Goal: Navigation & Orientation: Find specific page/section

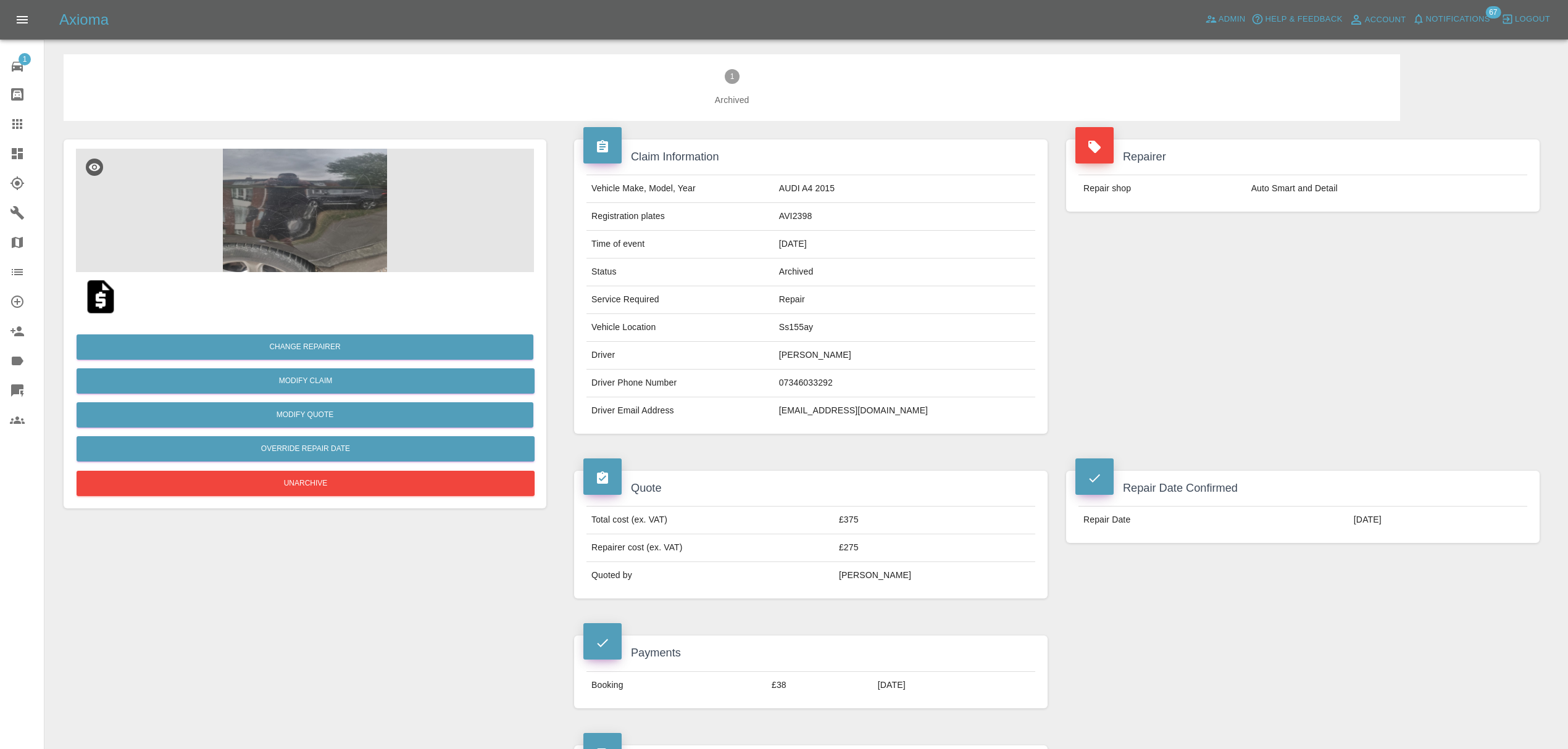
click at [839, 411] on td "Jack1patricks@gmail.com" at bounding box center [904, 410] width 261 height 27
copy div "Jack1patricks@gmail.com"
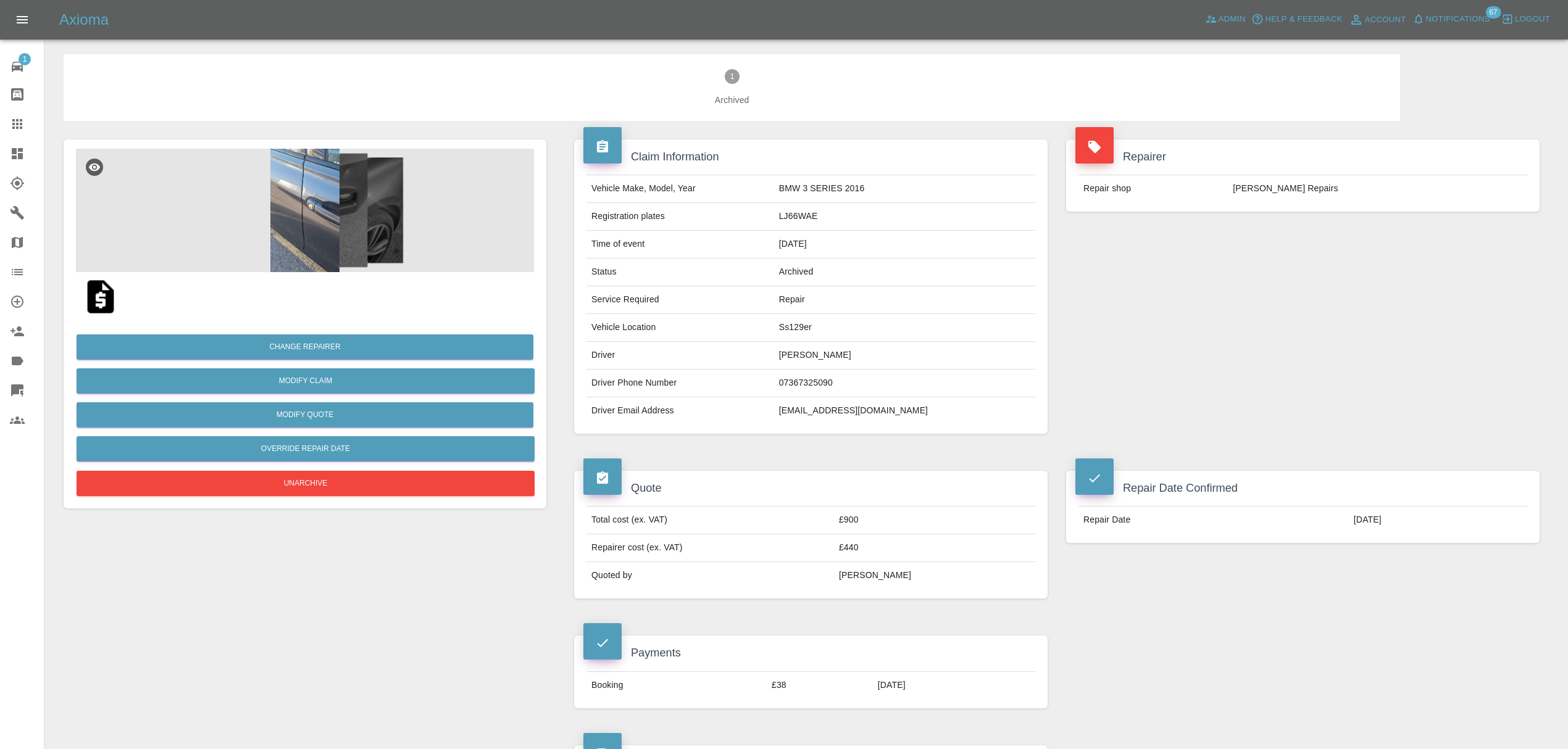
click at [838, 412] on td "jacknojack368@gmail.com" at bounding box center [904, 410] width 261 height 27
copy td "jacknojack368"
click at [838, 412] on td "jacknojack368@gmail.com" at bounding box center [904, 410] width 261 height 27
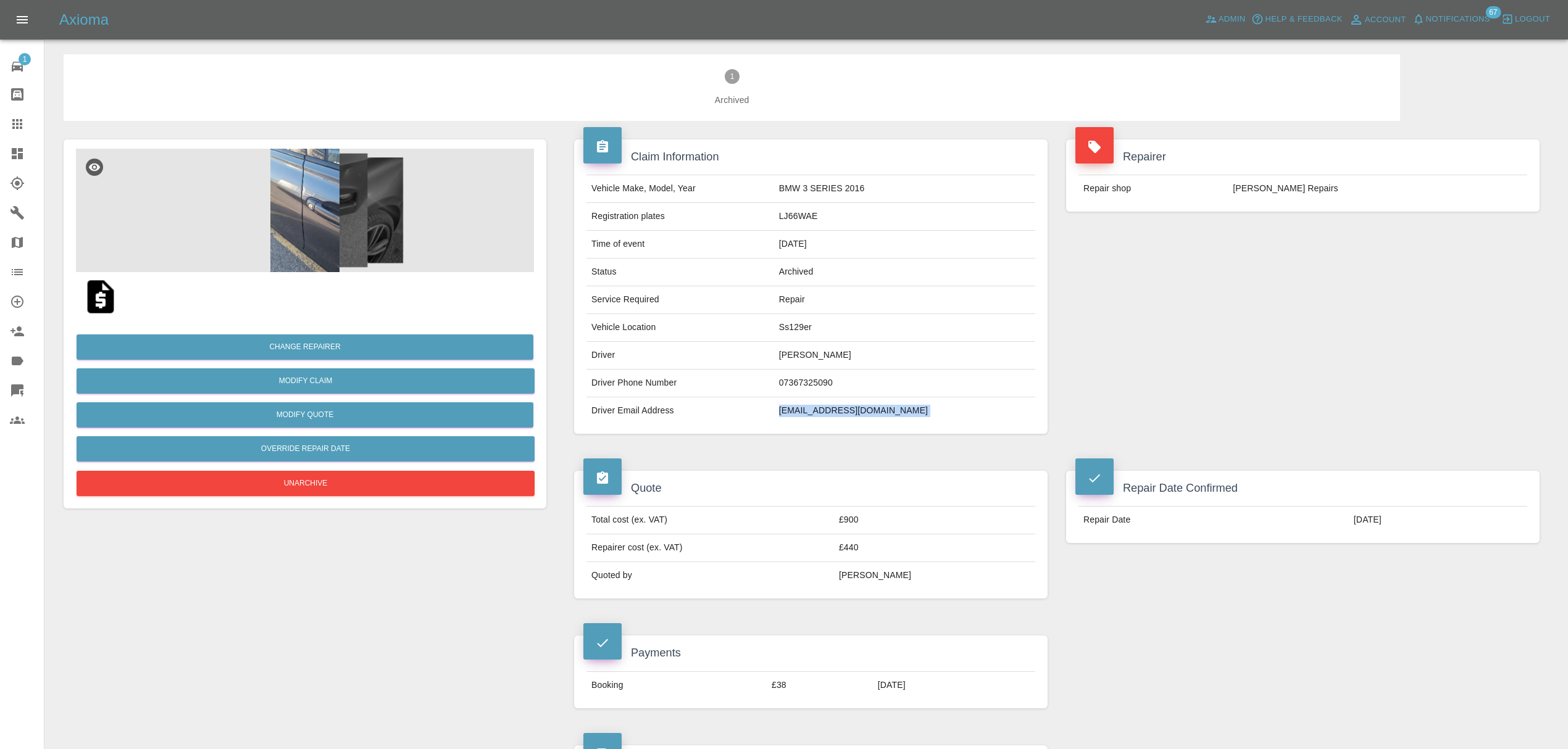
click at [838, 412] on td "jacknojack368@gmail.com" at bounding box center [904, 410] width 261 height 27
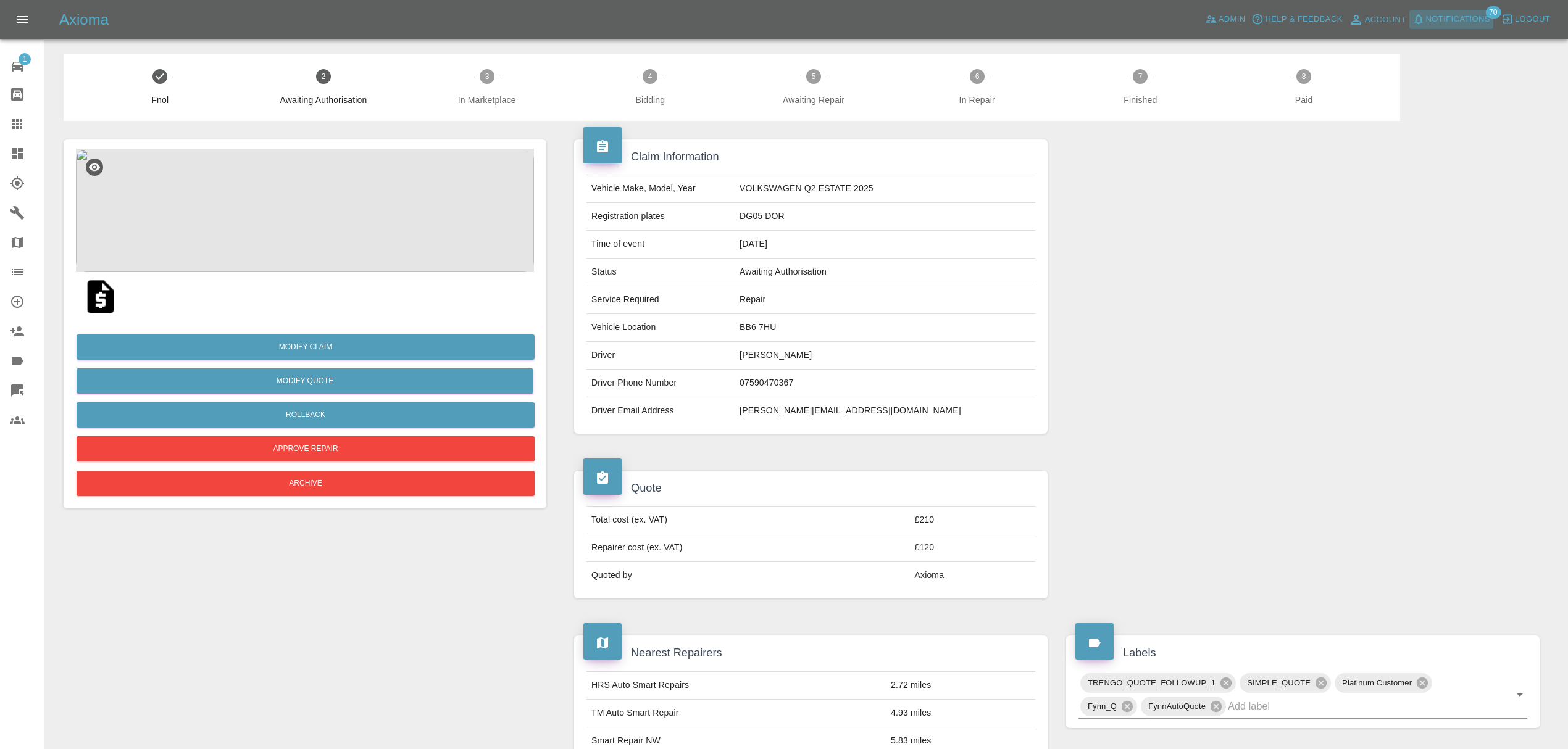
click at [1428, 18] on span "Notifications" at bounding box center [1458, 19] width 64 height 14
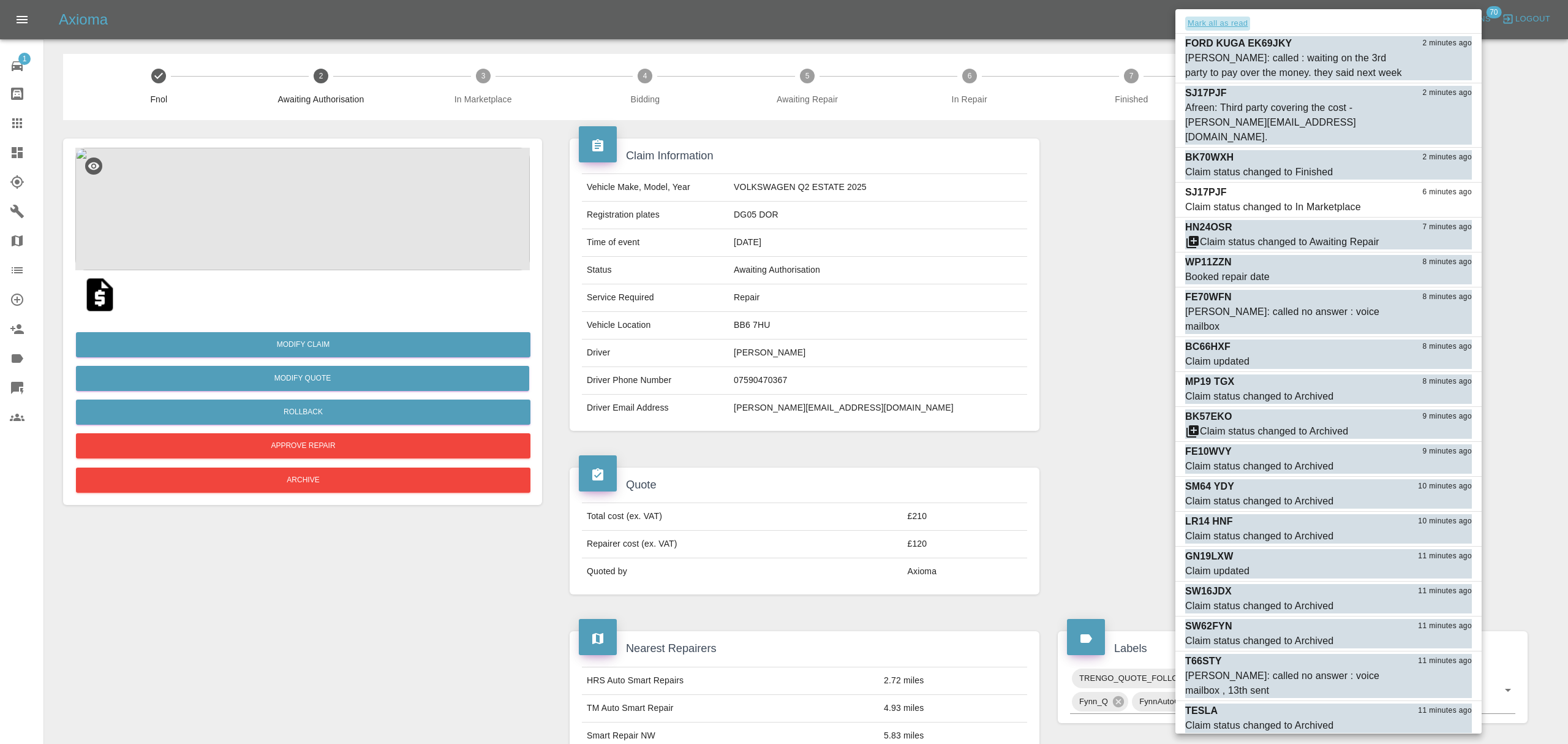
click at [1196, 21] on button "Mark all as read" at bounding box center [1218, 23] width 65 height 14
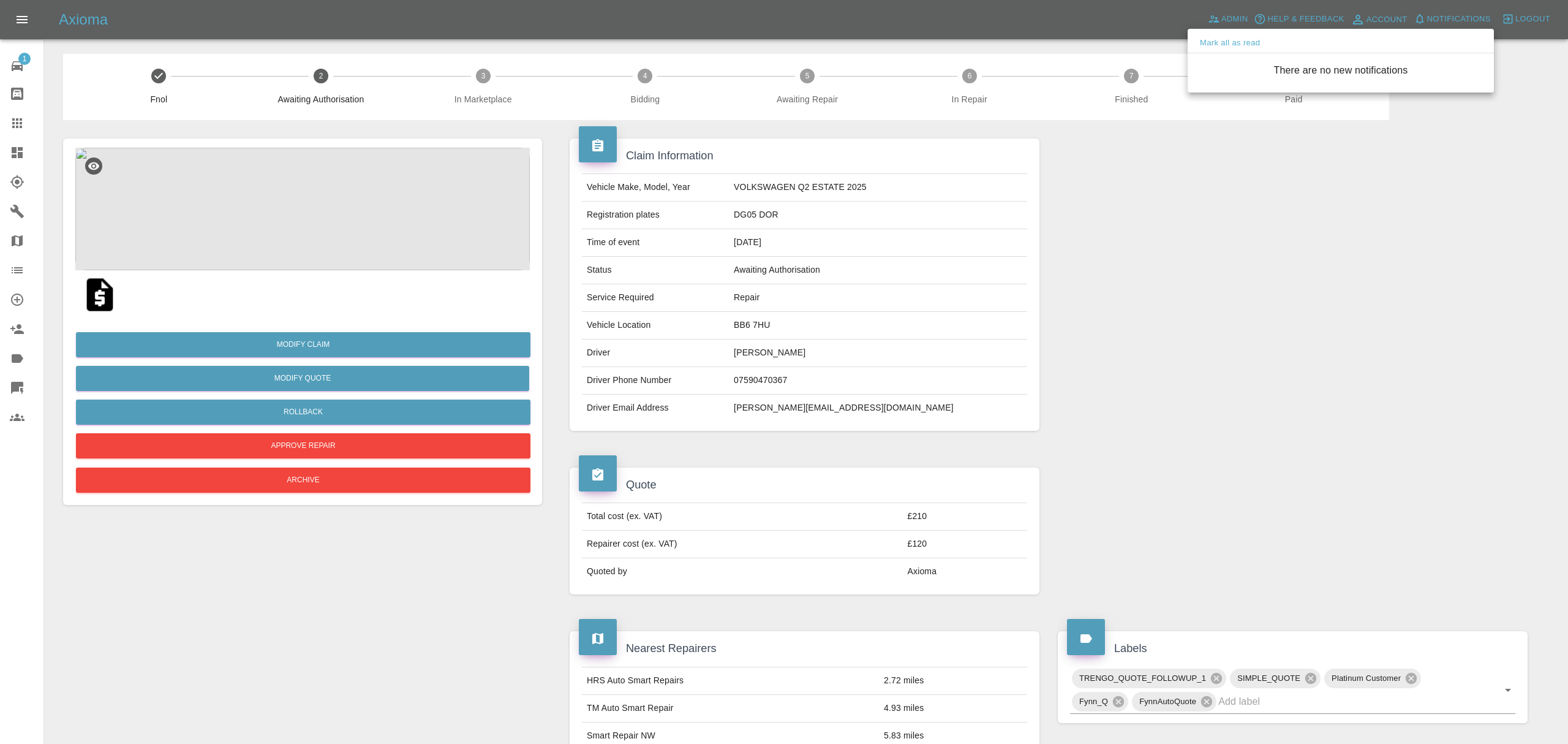
click at [1099, 178] on div at bounding box center [784, 372] width 1568 height 744
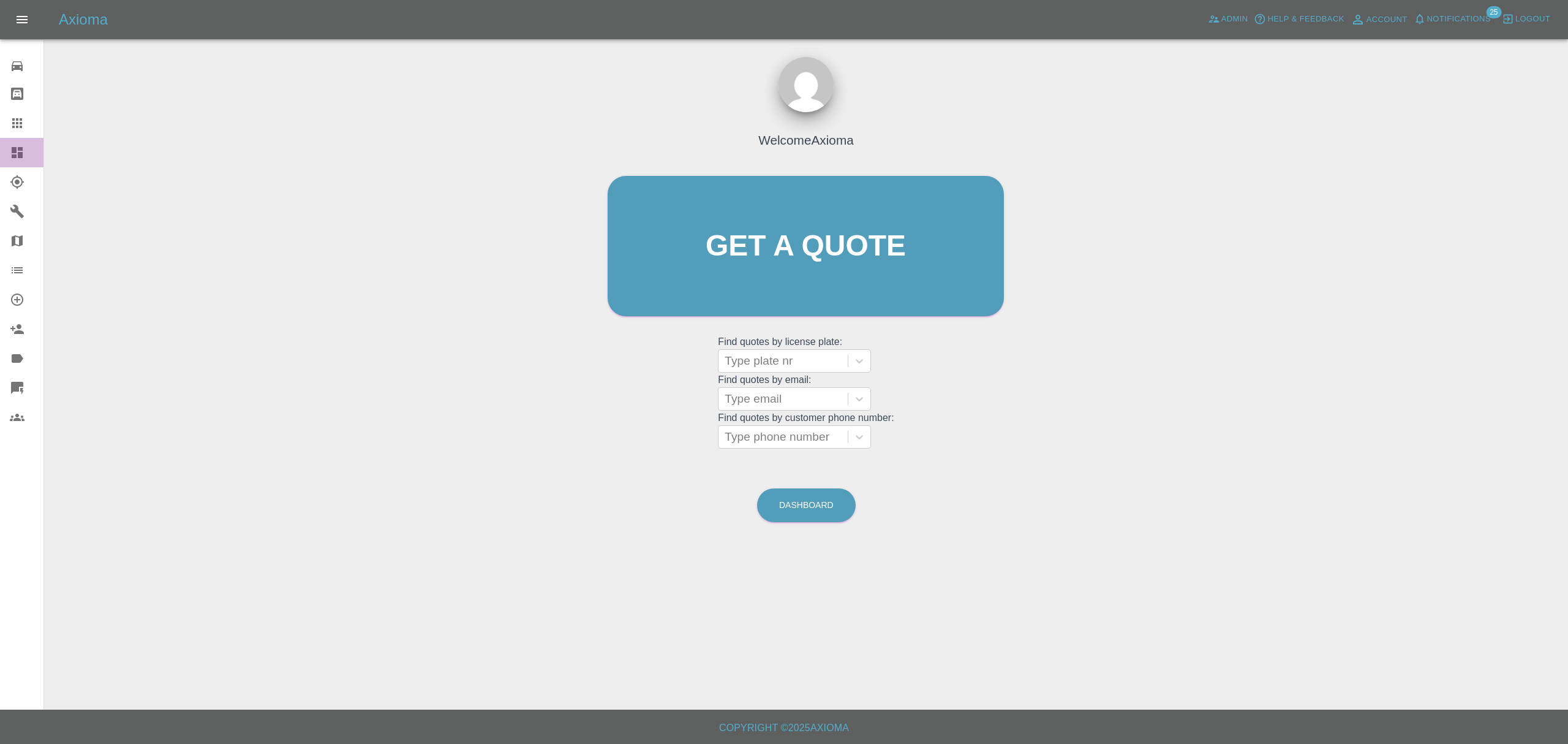
click at [18, 158] on icon at bounding box center [16, 152] width 15 height 15
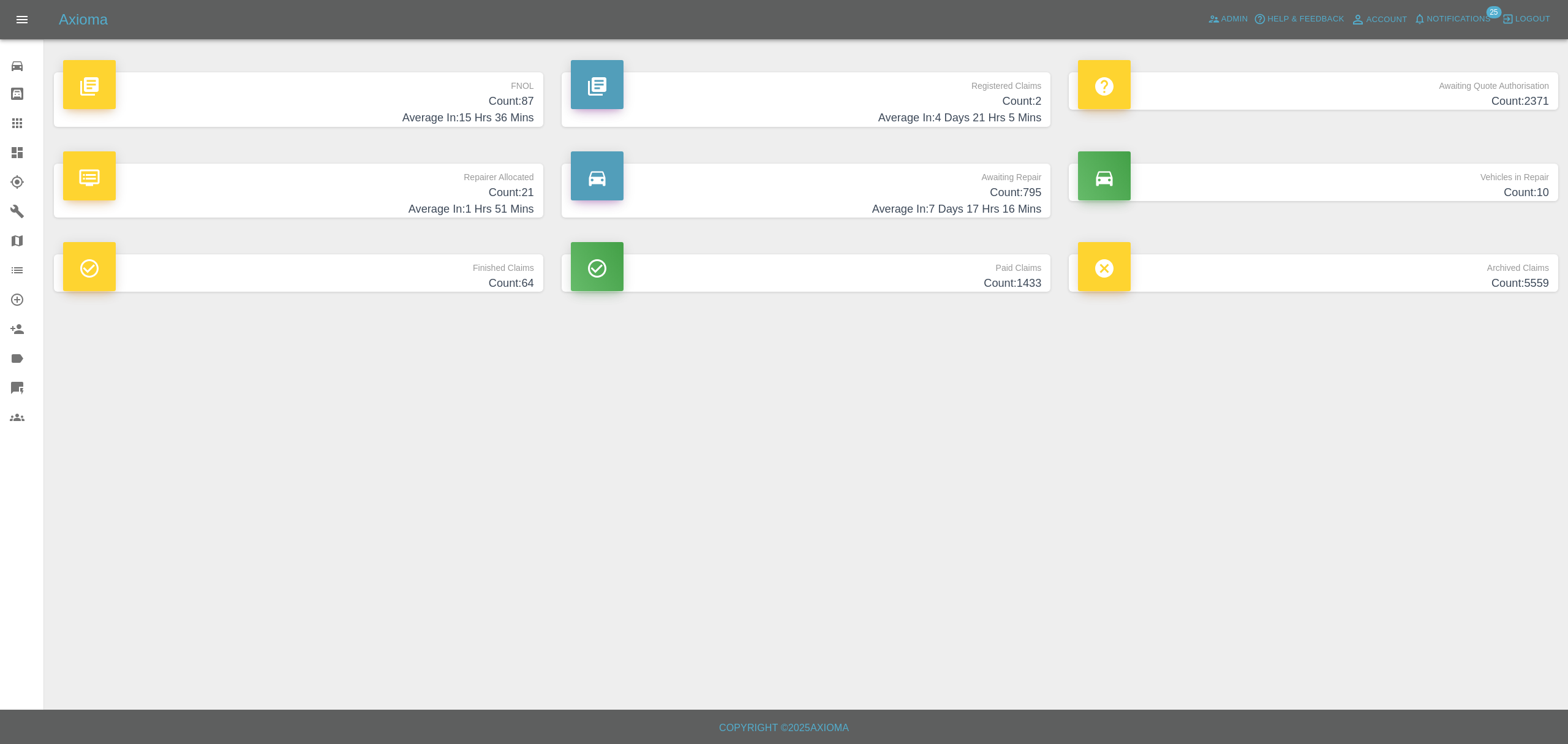
click at [439, 83] on p "FNOL" at bounding box center [298, 82] width 471 height 21
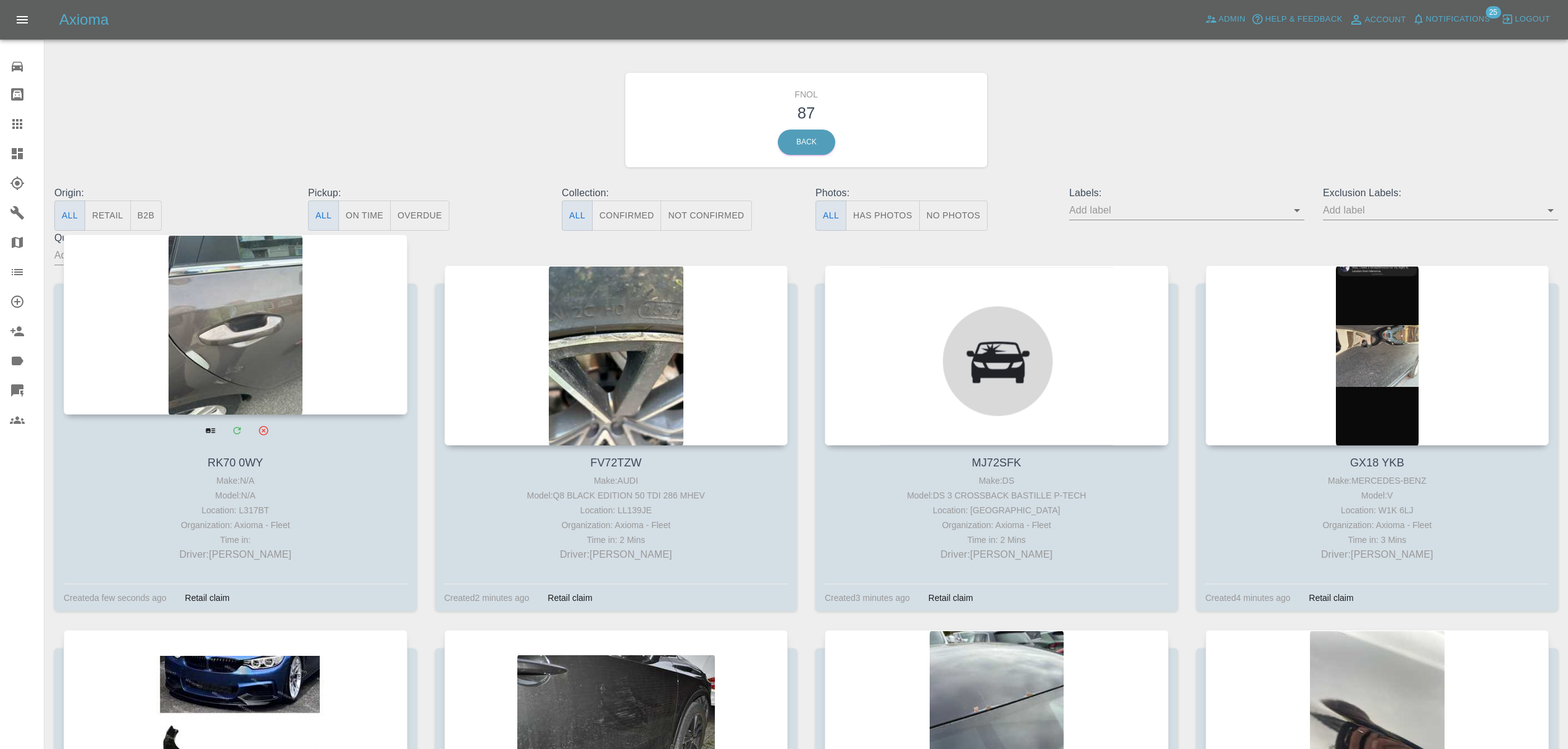
click at [247, 309] on div at bounding box center [235, 324] width 344 height 180
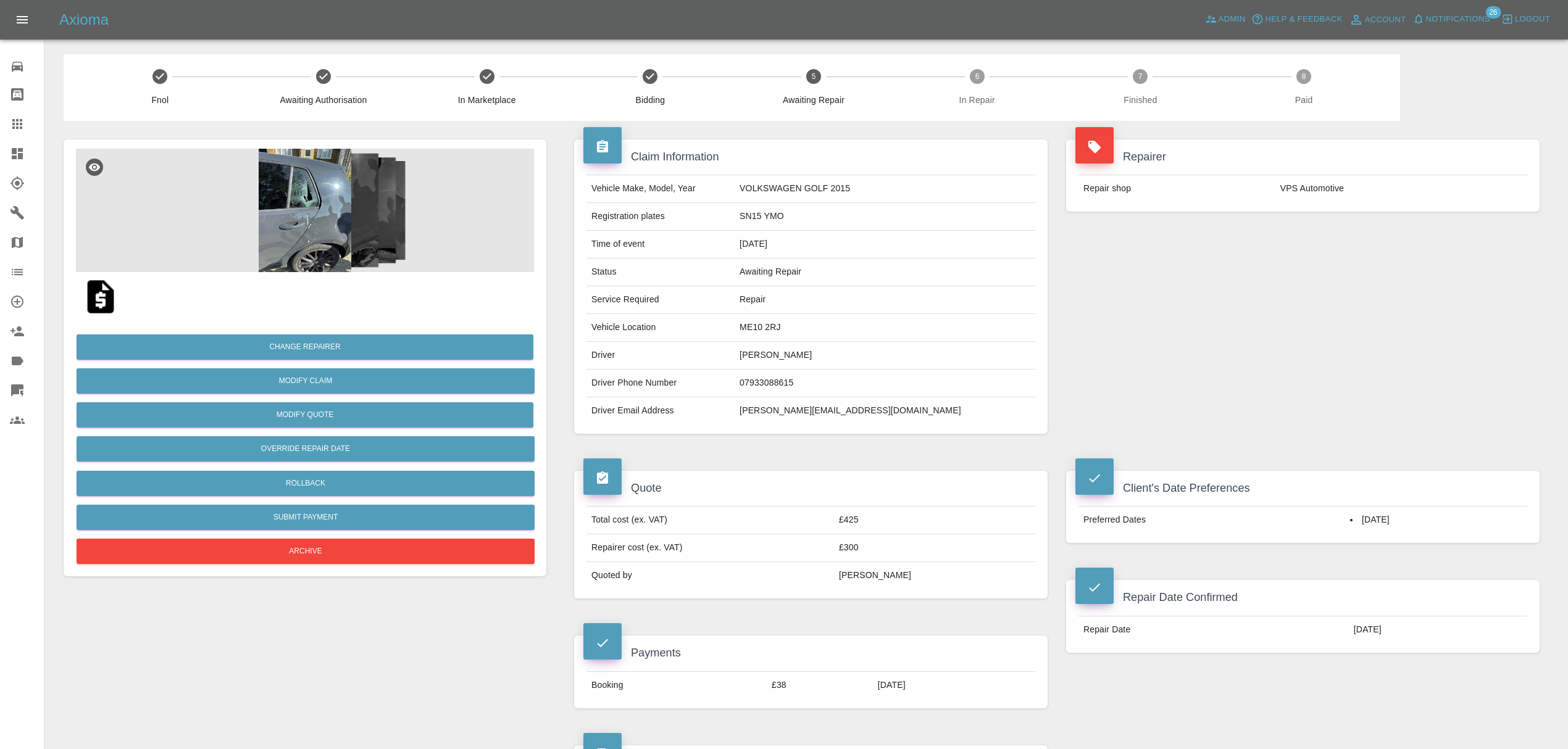
click at [845, 406] on td "[PERSON_NAME][EMAIL_ADDRESS][DOMAIN_NAME]" at bounding box center [884, 410] width 300 height 27
click at [847, 406] on td "sophie.adams@cdsinstall.com" at bounding box center [884, 410] width 300 height 27
click at [845, 408] on td "sophie.adams@cdsinstall.com" at bounding box center [884, 410] width 300 height 27
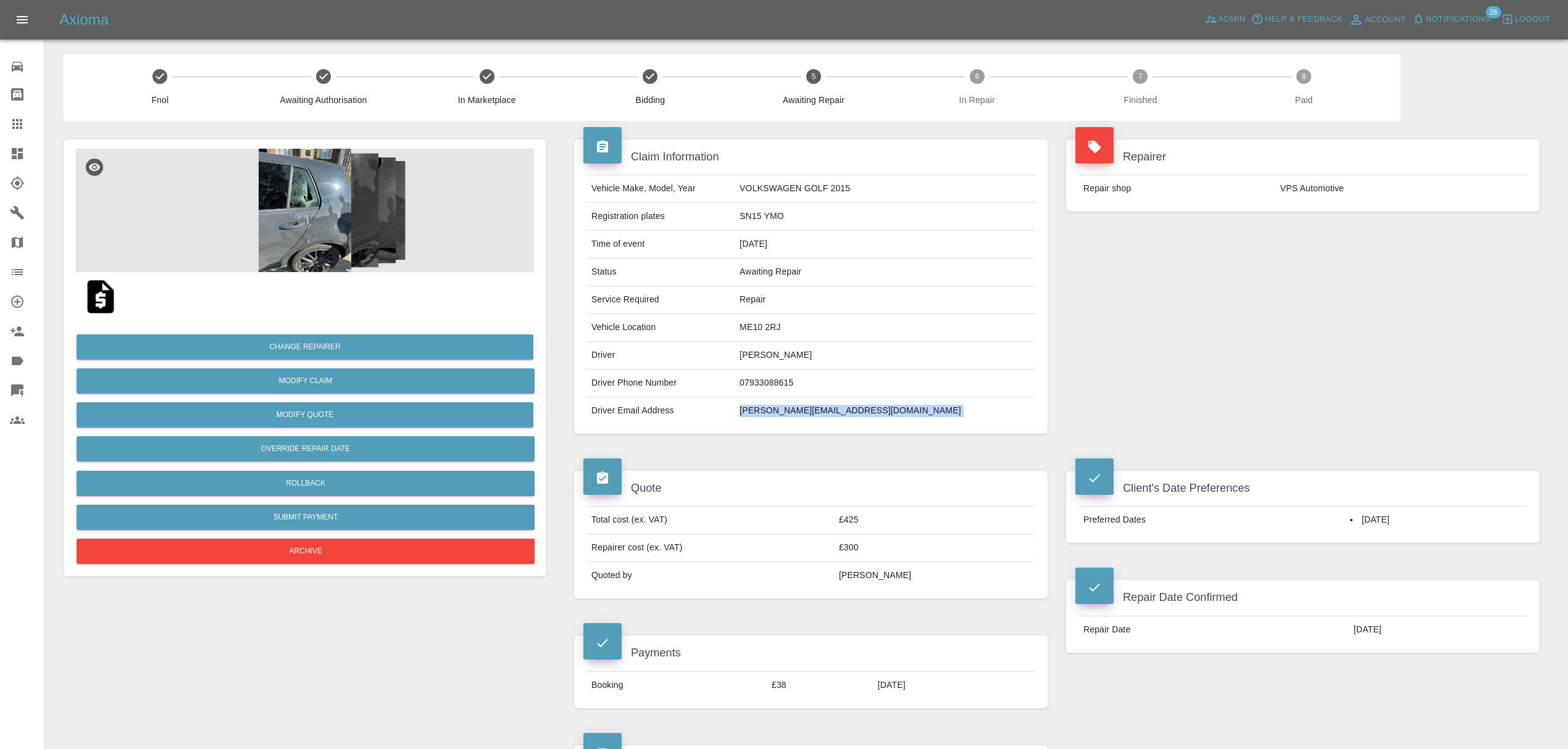
click at [845, 408] on td "sophie.adams@cdsinstall.com" at bounding box center [884, 410] width 300 height 27
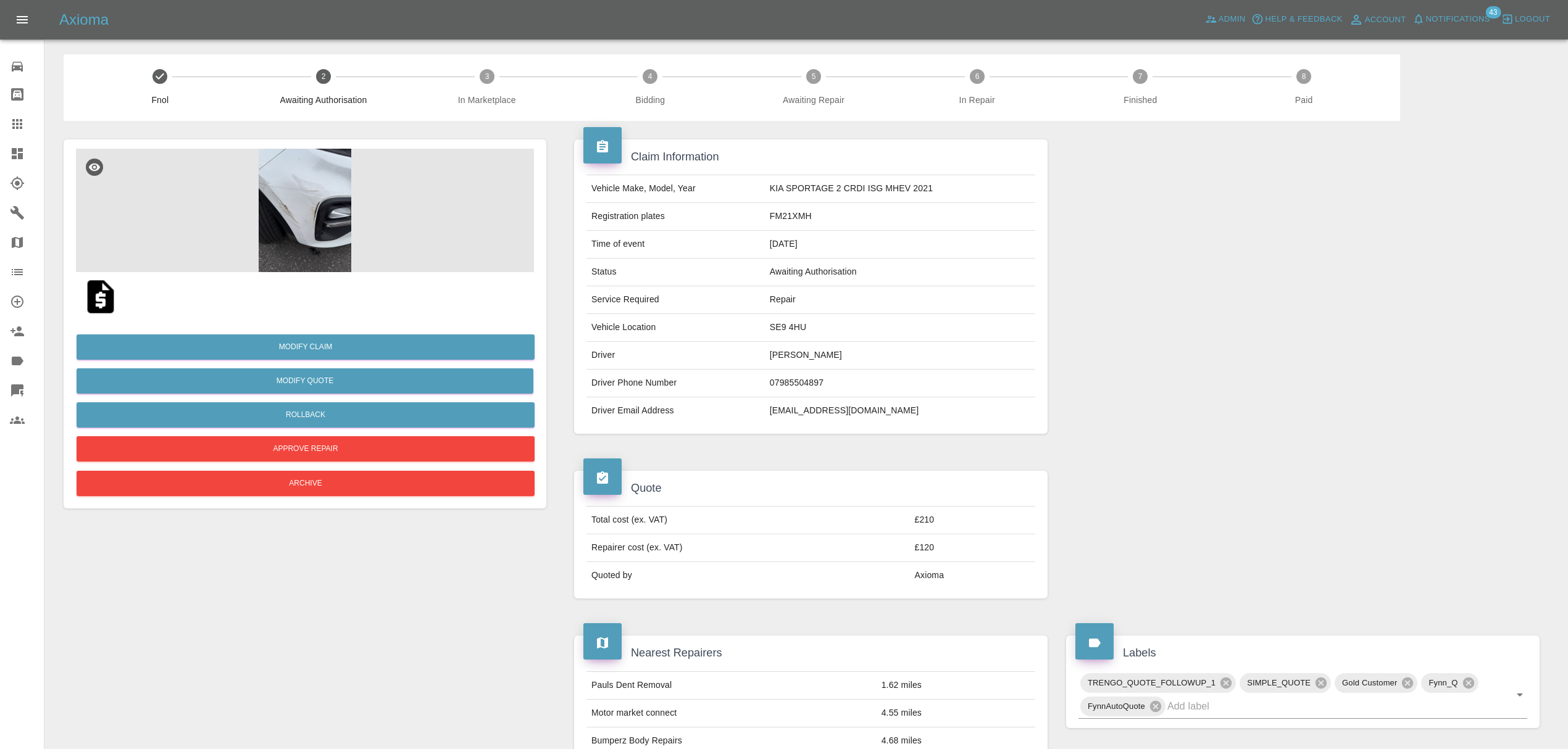
click at [286, 202] on img at bounding box center [305, 210] width 458 height 124
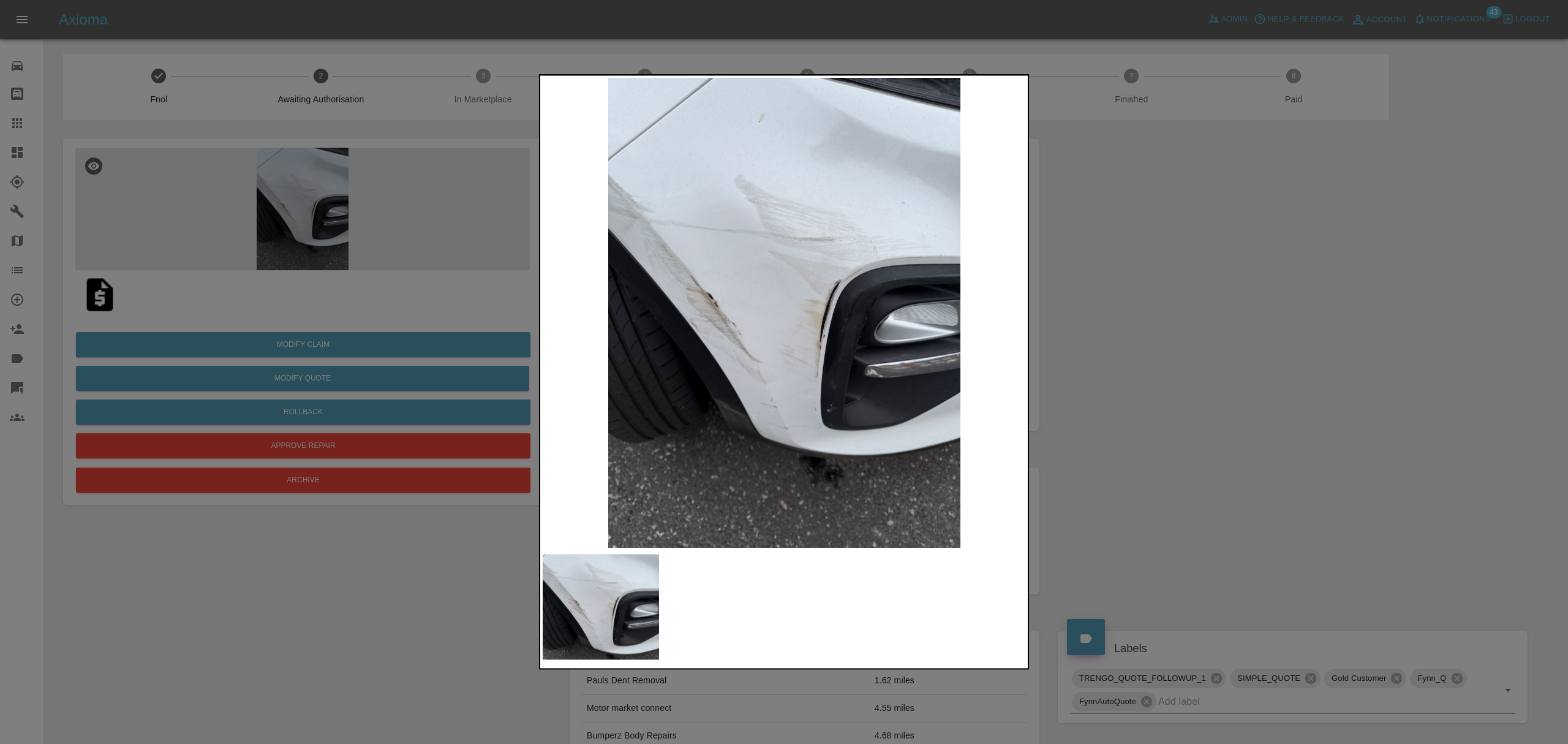
click at [1114, 371] on div at bounding box center [784, 372] width 1568 height 744
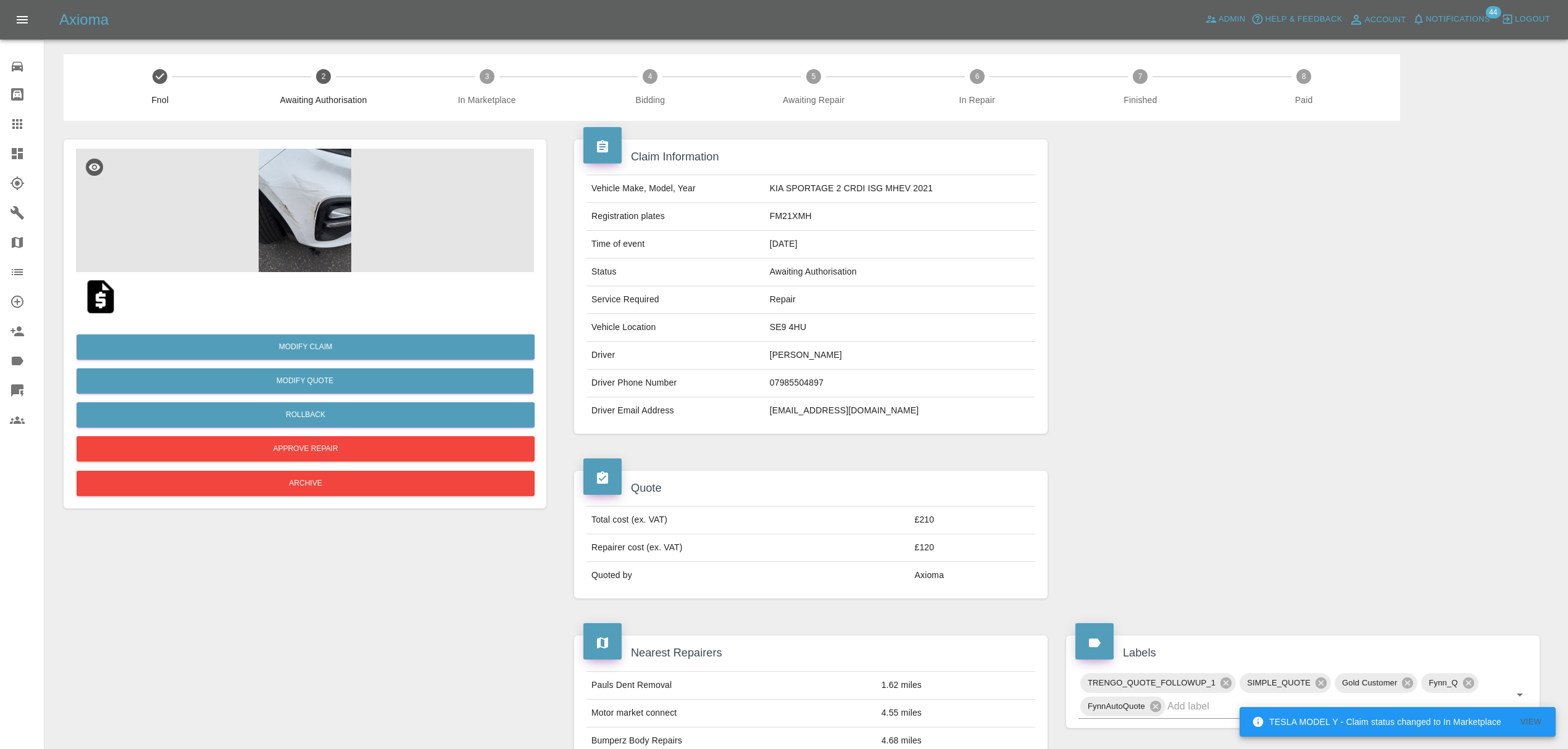
click at [337, 222] on img at bounding box center [305, 210] width 458 height 124
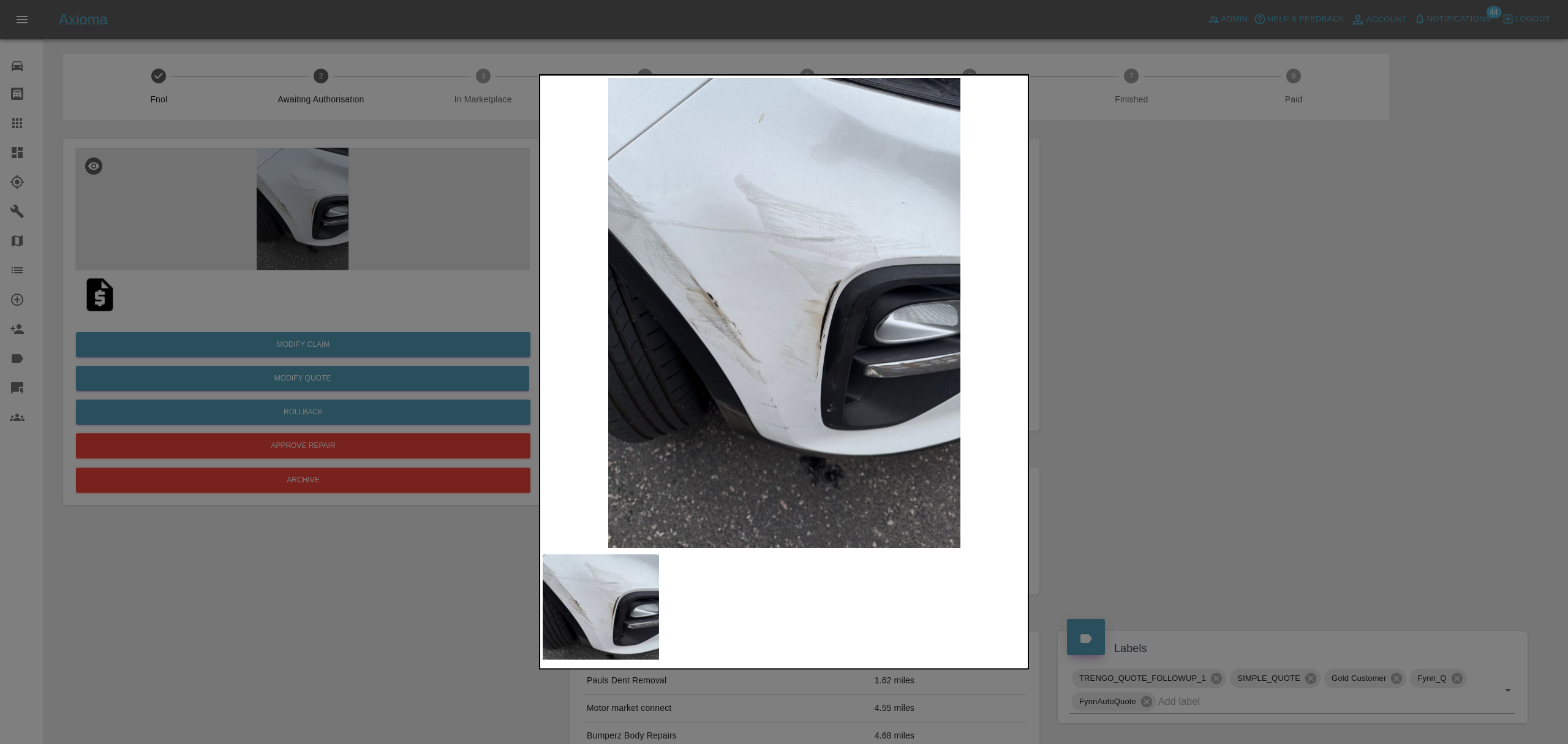
click at [1125, 354] on div at bounding box center [784, 372] width 1568 height 744
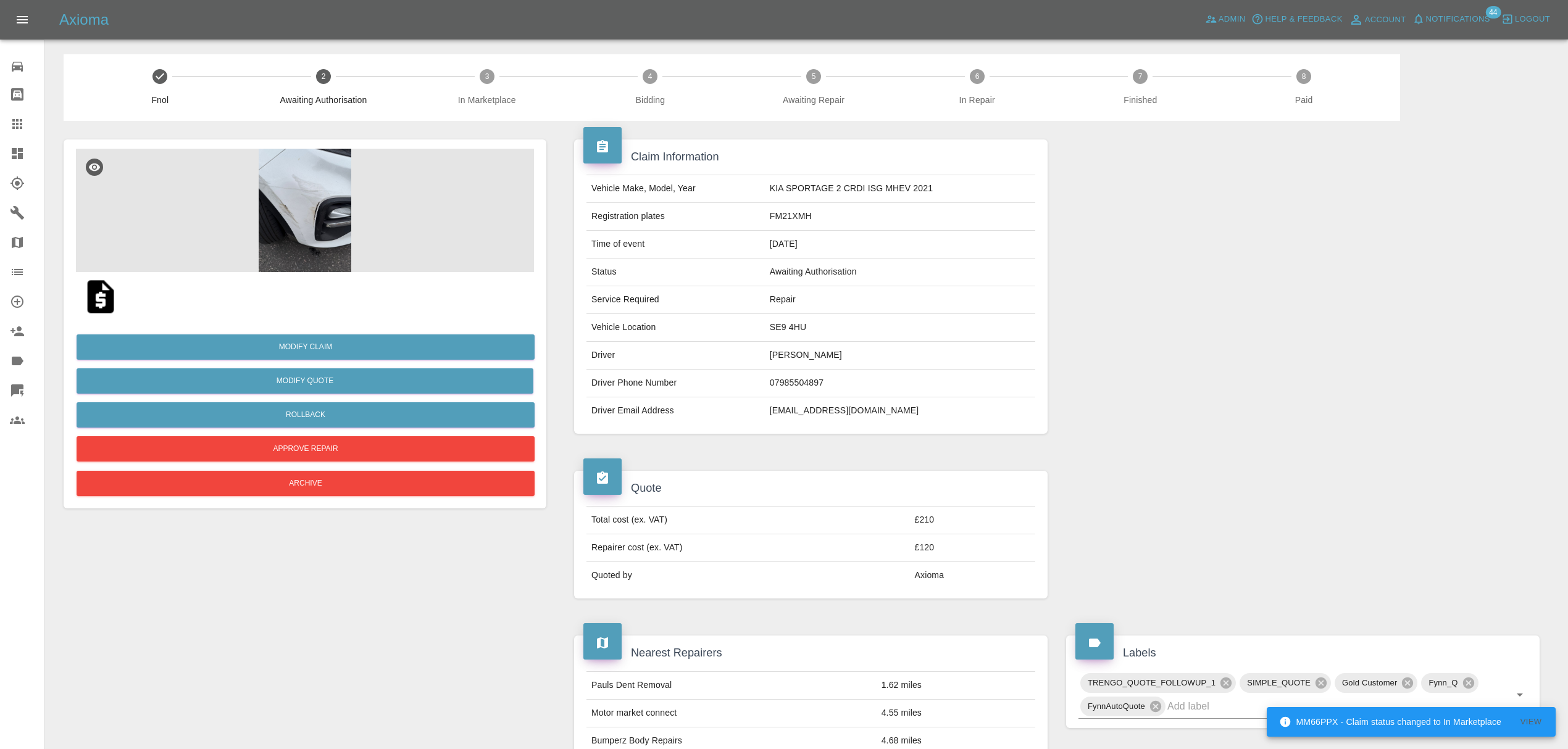
click at [1474, 21] on span "Notifications" at bounding box center [1458, 19] width 64 height 14
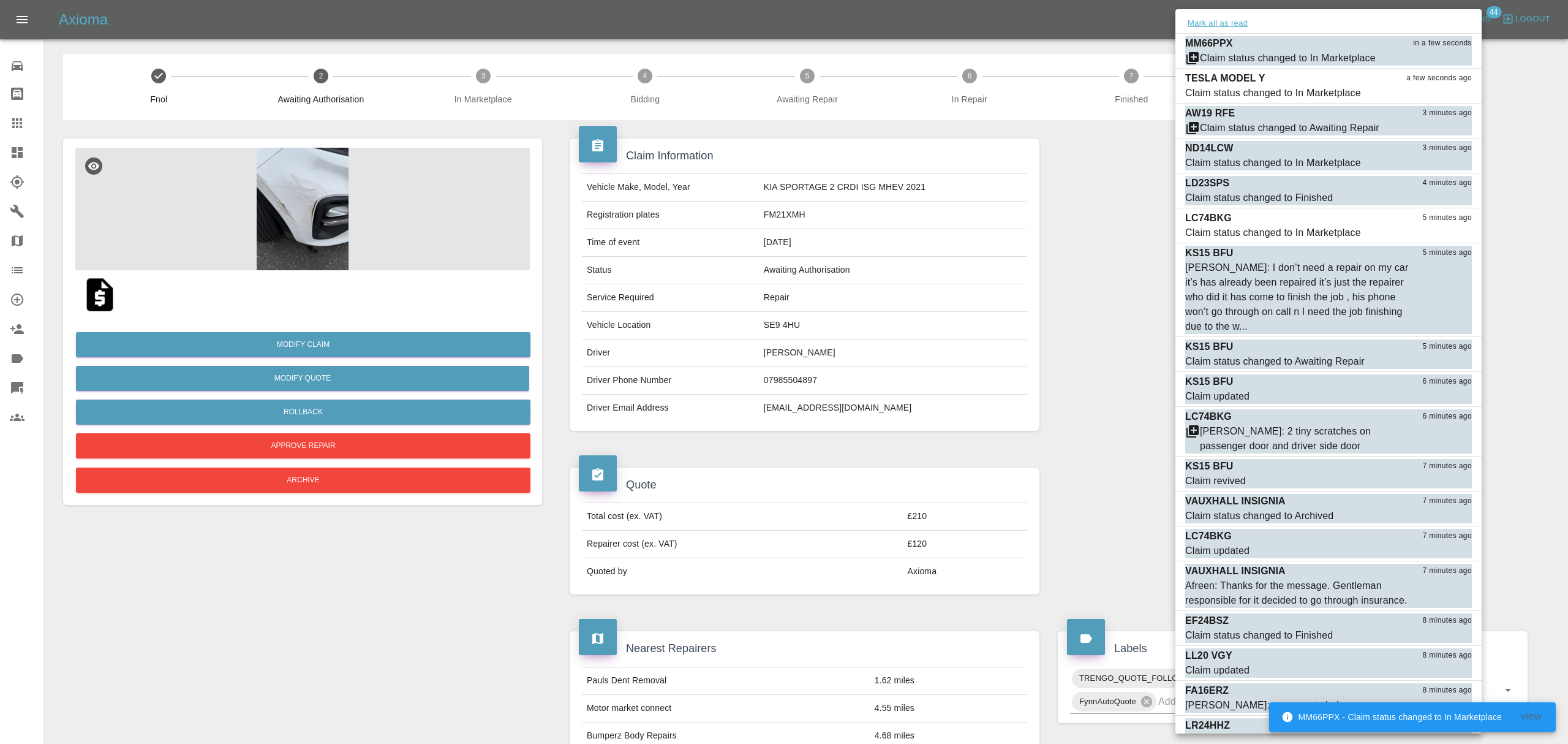
click at [1236, 25] on button "Mark all as read" at bounding box center [1218, 23] width 65 height 14
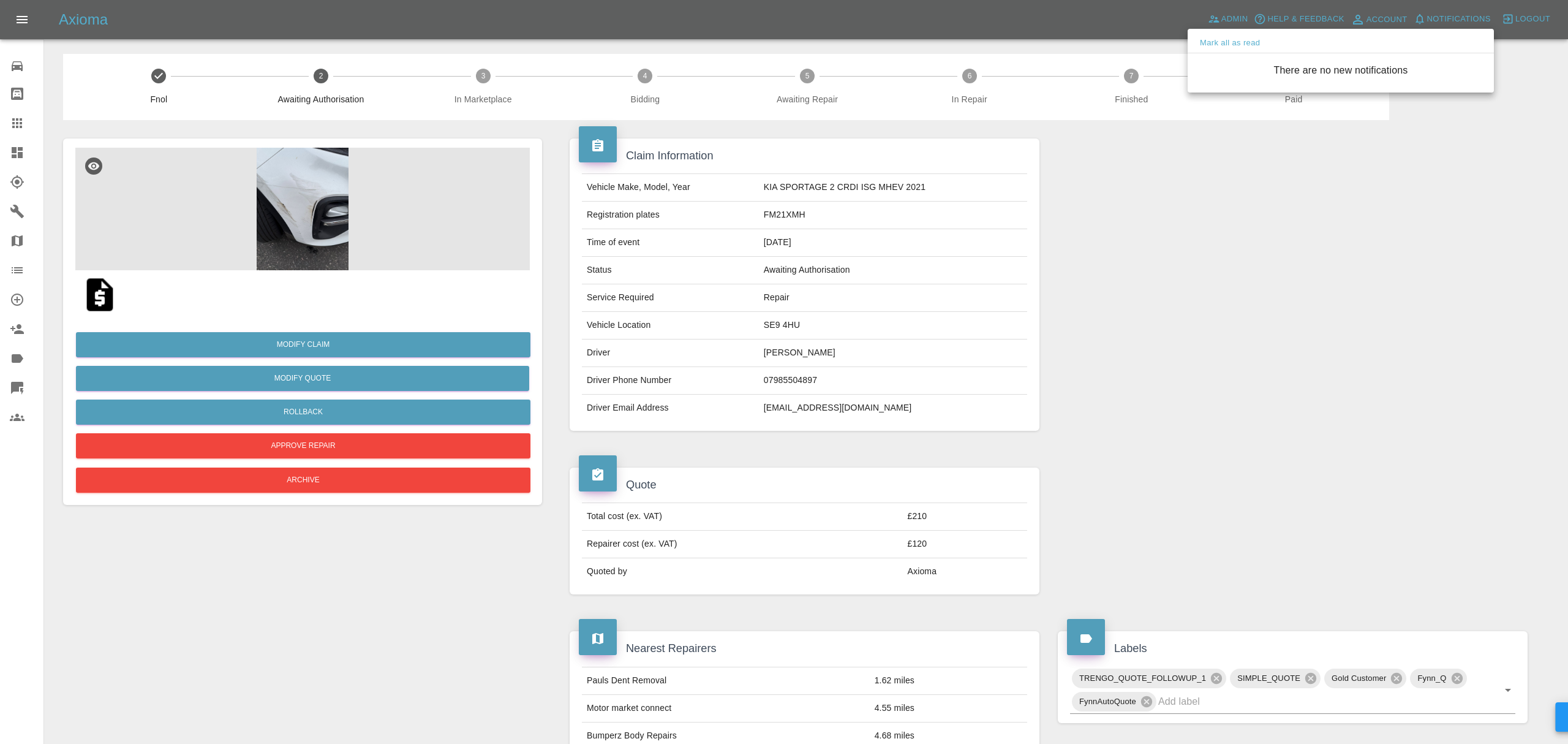
click at [1009, 160] on div at bounding box center [784, 372] width 1568 height 744
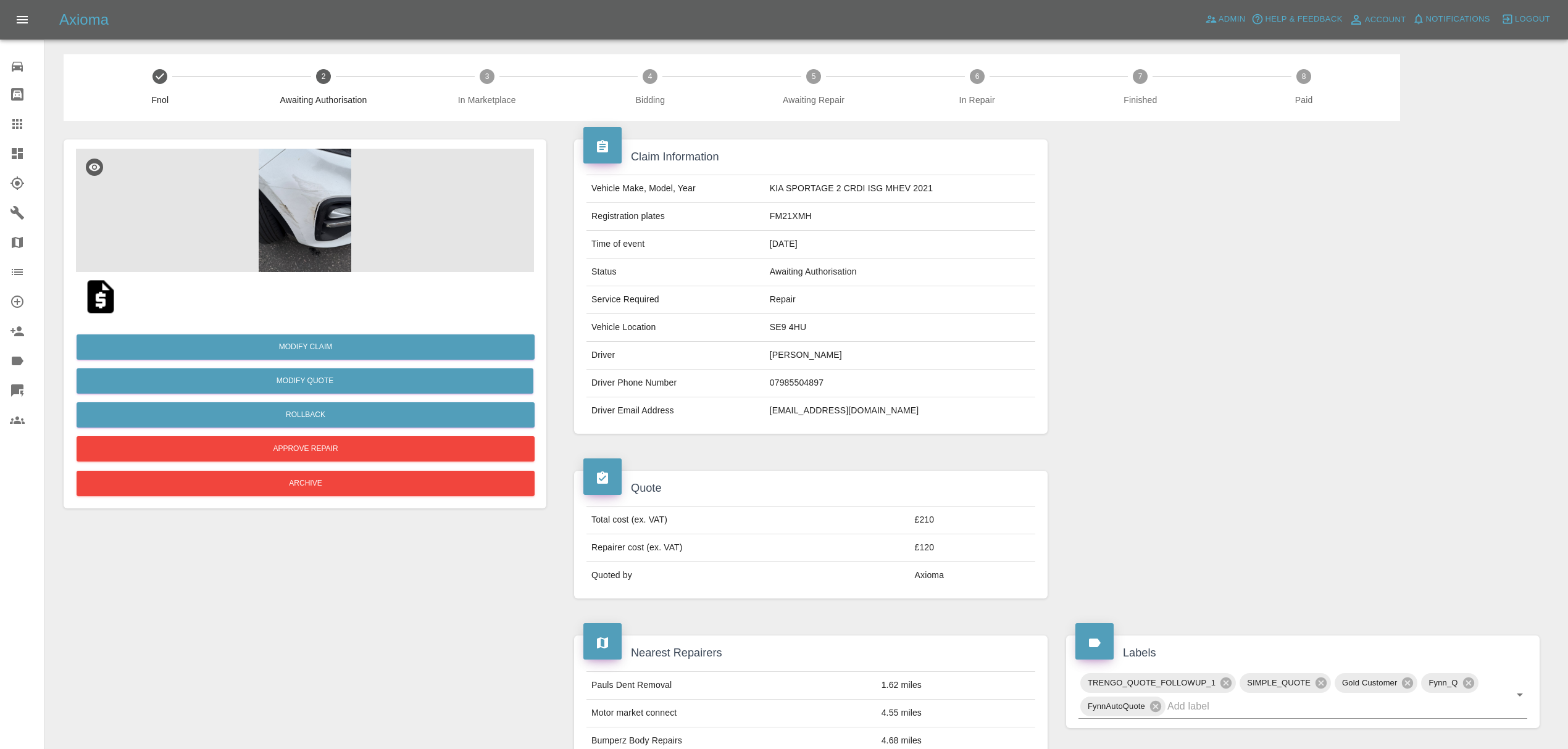
click at [29, 161] on link "Dashboard" at bounding box center [22, 153] width 44 height 29
